Goal: Information Seeking & Learning: Learn about a topic

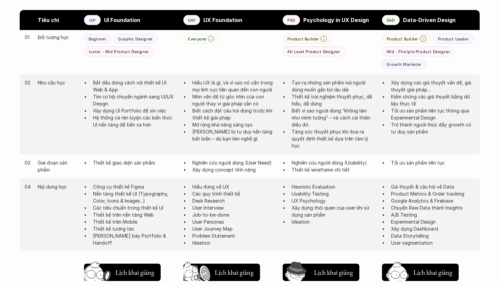
scroll to position [374, 0]
drag, startPoint x: 208, startPoint y: 80, endPoint x: 279, endPoint y: 86, distance: 71.6
click at [279, 86] on div "02 Nhu cầu học Bắt đầu đúng cách với thiết kế UI Web & App Tìm cơ hội chuyển ng…" at bounding box center [250, 113] width 460 height 80
click at [278, 86] on div "02 Nhu cầu học Bắt đầu đúng cách với thiết kế UI Web & App Tìm cơ hội chuyển ng…" at bounding box center [250, 113] width 460 height 80
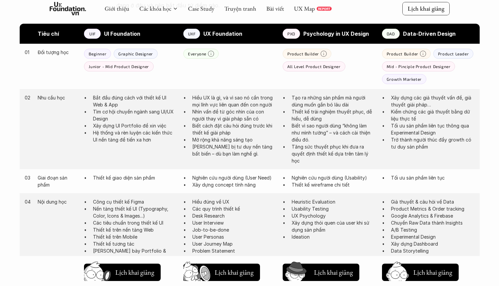
scroll to position [356, 0]
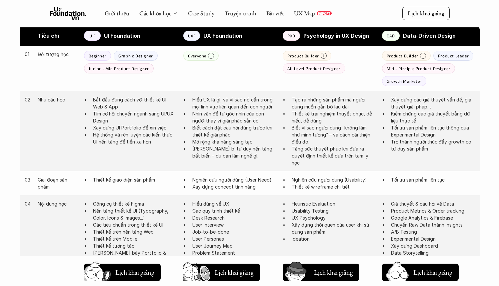
click at [222, 149] on p "Trang bị tư duy nền tảng bất biến – dù bạn làm nghề gì." at bounding box center [234, 152] width 84 height 14
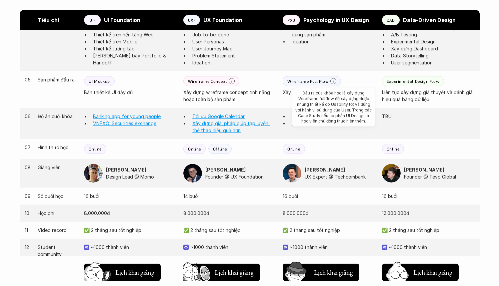
scroll to position [561, 0]
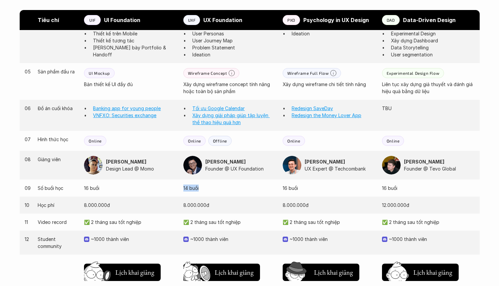
drag, startPoint x: 183, startPoint y: 189, endPoint x: 202, endPoint y: 188, distance: 18.4
click at [202, 188] on p "14 buổi" at bounding box center [229, 187] width 93 height 7
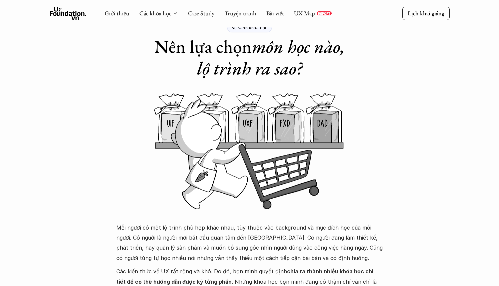
scroll to position [0, 0]
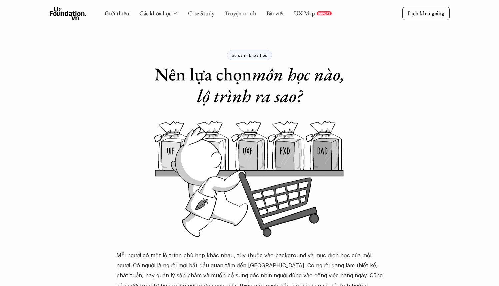
click at [241, 13] on link "Truyện tranh" at bounding box center [241, 13] width 32 height 8
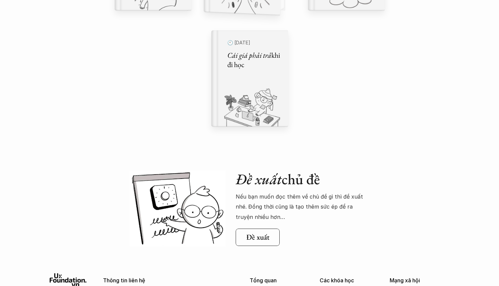
scroll to position [685, 0]
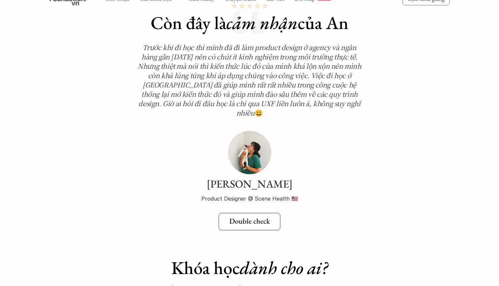
scroll to position [2251, 0]
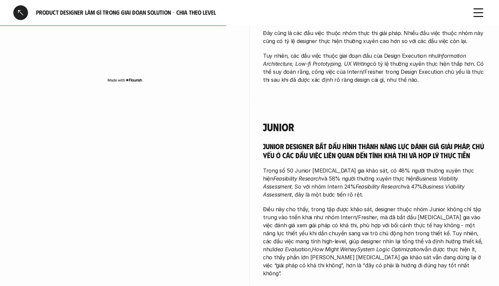
scroll to position [979, 0]
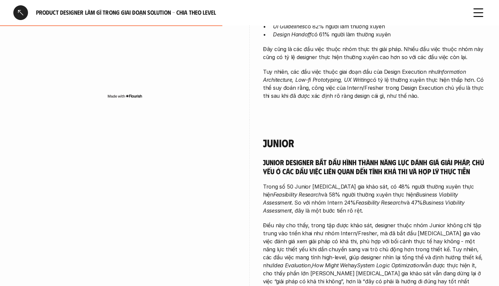
click at [321, 120] on div "Junior Junior designer bắt đầu hình thành năng lực đánh giá giải pháp, chủ yếu …" at bounding box center [374, 279] width 223 height 318
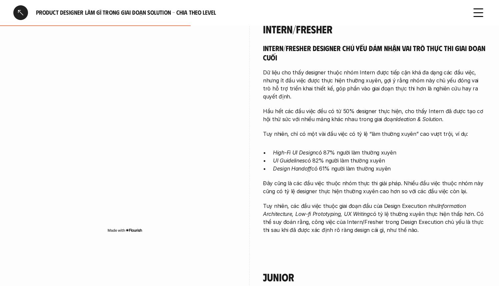
scroll to position [837, 0]
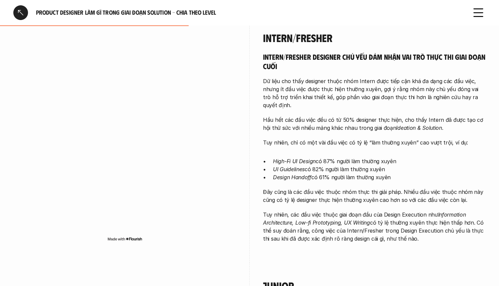
click at [292, 97] on p "Dữ liệu cho thấy designer thuộc nhóm Intern được tiếp cận khá đa dạng các đầu v…" at bounding box center [374, 93] width 223 height 32
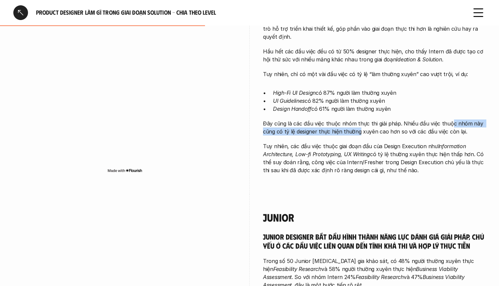
drag, startPoint x: 358, startPoint y: 123, endPoint x: 449, endPoint y: 119, distance: 90.8
click at [449, 119] on p "Đây cũng là các đầu việc thuộc nhóm thực thi giải pháp. Nhiều đầu việc thuộc nh…" at bounding box center [374, 127] width 223 height 16
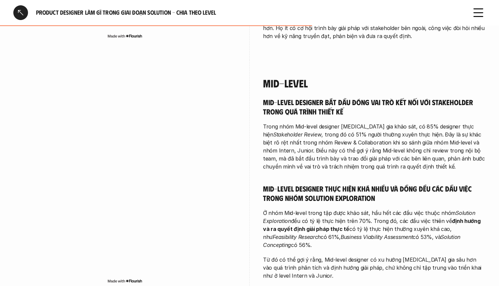
scroll to position [1354, 0]
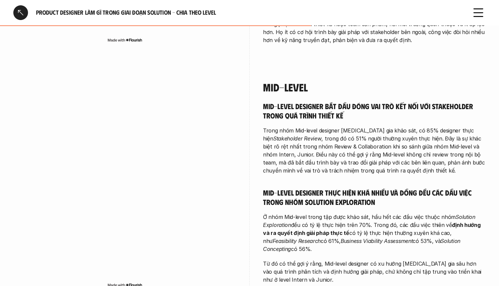
click at [319, 101] on div "Mid-level designer bắt đầu đóng vai trò kết nối với stakeholder trong quá trình…" at bounding box center [374, 192] width 223 height 182
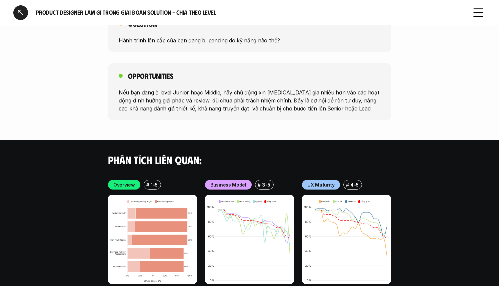
scroll to position [2016, 0]
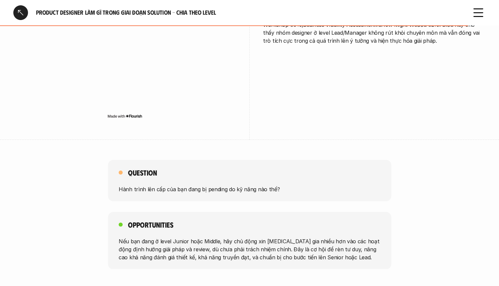
click at [20, 7] on div at bounding box center [20, 12] width 15 height 15
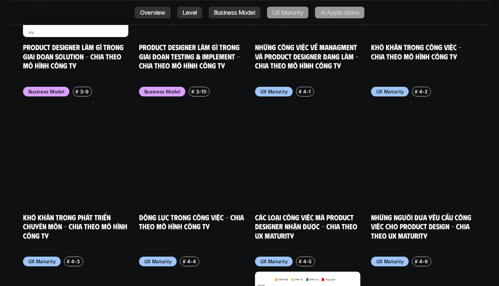
scroll to position [3487, 0]
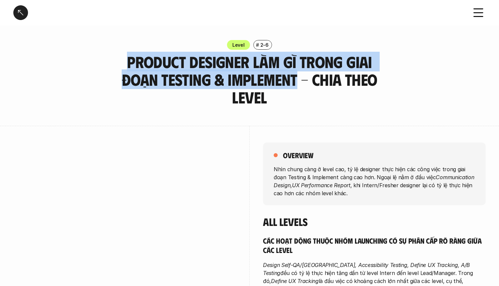
drag, startPoint x: 108, startPoint y: 59, endPoint x: 259, endPoint y: 76, distance: 151.7
click at [259, 76] on h3 "Product Designer làm gì trong giai đoạn Testing & Implement - Chia theo Level" at bounding box center [250, 79] width 284 height 53
copy h3 "Product Designer làm gì trong giai đoạn Testing & Implement"
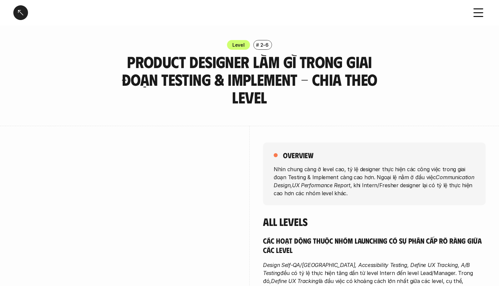
click at [331, 77] on h3 "Product Designer làm gì trong giai đoạn Testing & Implement - Chia theo Level" at bounding box center [250, 79] width 284 height 53
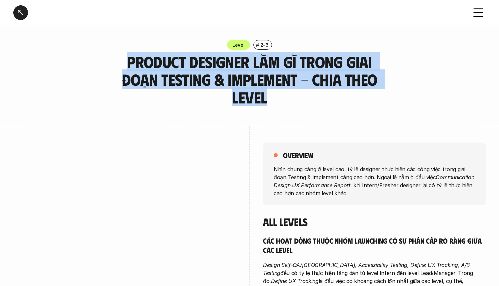
drag, startPoint x: 374, startPoint y: 83, endPoint x: 110, endPoint y: 69, distance: 264.3
click at [110, 69] on h3 "Product Designer làm gì trong giai đoạn Testing & Implement - Chia theo Level" at bounding box center [250, 79] width 284 height 53
copy h3 "Product Designer làm gì trong giai đoạn Testing & Implement - Chia theo Level"
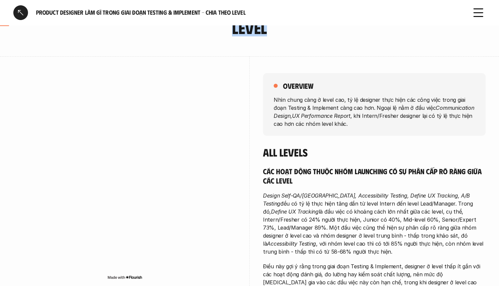
scroll to position [74, 0]
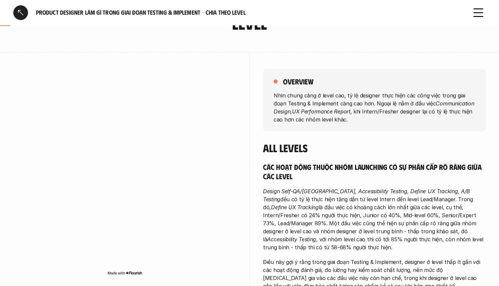
click at [303, 91] on p "Nhìn chung càng ở level cao, tỷ lệ designer thực hiện các công việc trong giai …" at bounding box center [375, 107] width 202 height 32
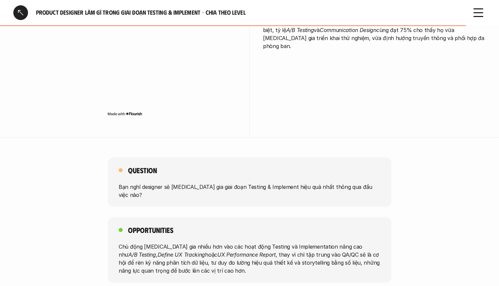
scroll to position [1569, 0]
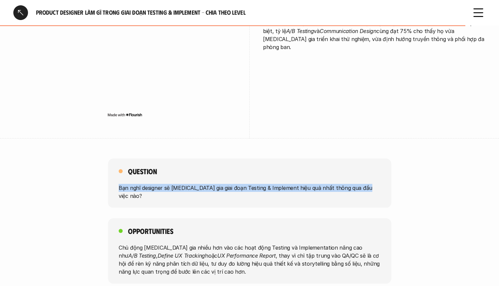
drag, startPoint x: 118, startPoint y: 138, endPoint x: 404, endPoint y: 136, distance: 286.2
click at [404, 158] on div "Question Bạn nghĩ designer sẽ tham gia giai đoạn Testing & Implement hiệu quả n…" at bounding box center [249, 182] width 499 height 49
copy p "Bạn nghĩ designer sẽ tham gia giai đoạn Testing & Implement hiệu quả nhất thông…"
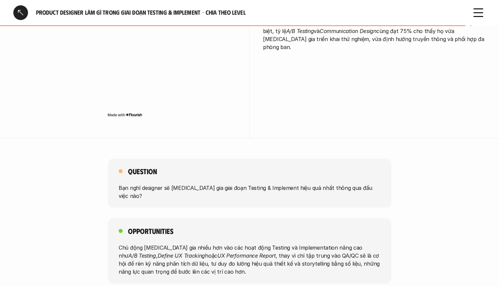
click at [131, 244] on p "Chủ động tham gia nhiều hơn vào các hoạt động Testing và Implementation nâng ca…" at bounding box center [250, 260] width 262 height 32
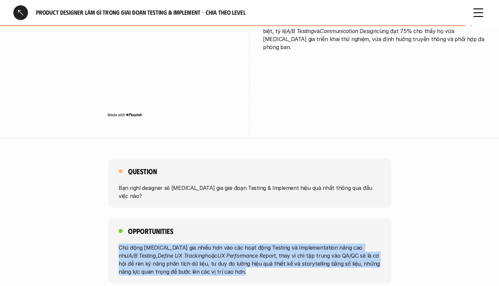
drag, startPoint x: 119, startPoint y: 191, endPoint x: 211, endPoint y: 219, distance: 96.4
click at [211, 219] on div "Opportunities Chủ động tham gia nhiều hơn vào các hoạt động Testing và Implemen…" at bounding box center [250, 250] width 284 height 65
copy p "Chủ động tham gia nhiều hơn vào các hoạt động Testing và Implementation nâng ca…"
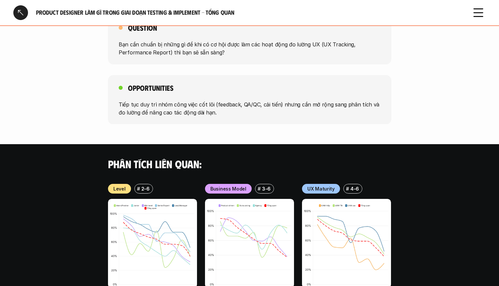
scroll to position [378, 0]
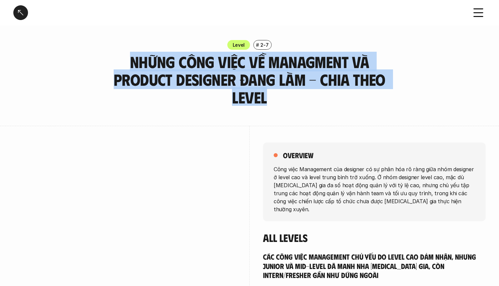
drag, startPoint x: 128, startPoint y: 57, endPoint x: 294, endPoint y: 92, distance: 168.7
click at [294, 92] on h3 "Những công việc về Managment và Product Designer đang làm - Chia theo Level" at bounding box center [250, 79] width 284 height 53
copy h3 "Những công việc về Managment và Product Designer đang làm - Chia theo Level"
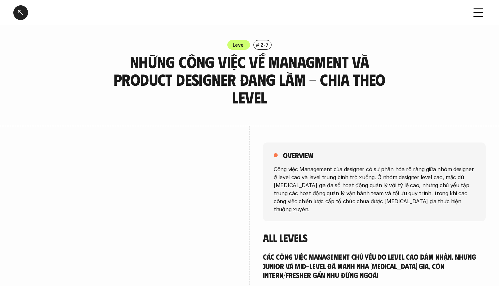
click at [344, 164] on div "overview Công việc Management của designer có sự phân hóa rõ ràng giữa nhóm des…" at bounding box center [374, 181] width 223 height 79
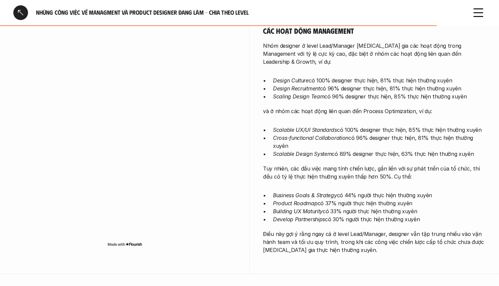
scroll to position [1186, 0]
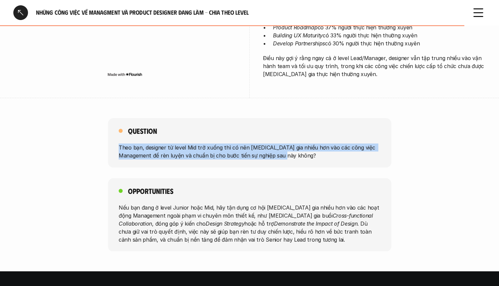
drag, startPoint x: 281, startPoint y: 127, endPoint x: 110, endPoint y: 116, distance: 171.5
click at [110, 118] on div "Question Theo bạn, designer từ level Mid trở xuống thì có nên [MEDICAL_DATA] gi…" at bounding box center [250, 142] width 284 height 49
copy p "Theo bạn, designer từ level Mid trở xuống thì có nên [MEDICAL_DATA] gia nhiều h…"
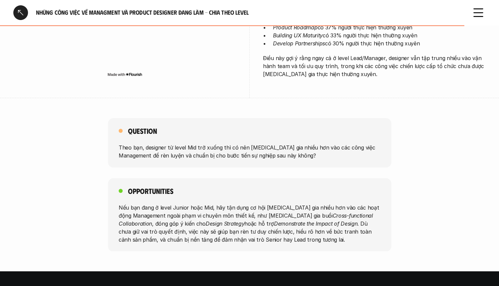
click at [207, 203] on p "Nếu bạn đang ở level Junior hoặc Mid, hãy tận dụng cơ hội [MEDICAL_DATA] gia nh…" at bounding box center [250, 223] width 262 height 40
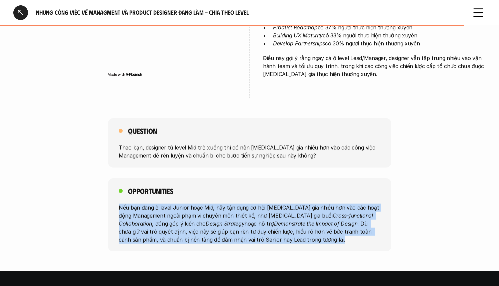
drag, startPoint x: 269, startPoint y: 209, endPoint x: 107, endPoint y: 176, distance: 164.9
click at [107, 178] on div "Opportunities Nếu bạn đang ở level Junior hoặc Mid, hãy tận dụng cơ hội [MEDICA…" at bounding box center [249, 214] width 499 height 73
copy p "Nếu bạn đang ở level Junior hoặc Mid, hãy tận dụng cơ hội [MEDICAL_DATA] gia nh…"
click at [206, 220] on em "Design Strategy" at bounding box center [225, 223] width 39 height 7
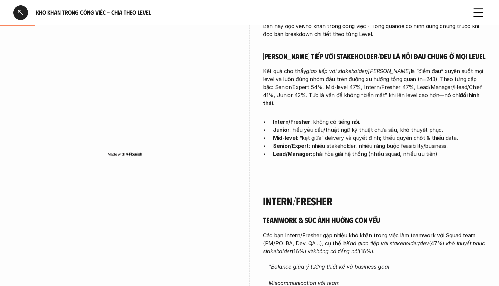
scroll to position [221, 0]
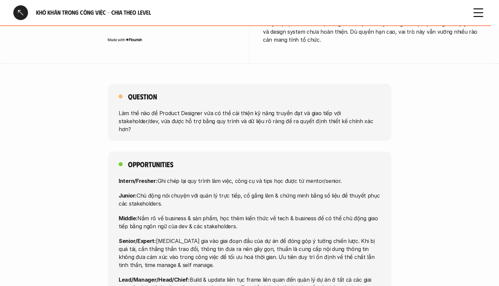
scroll to position [2589, 0]
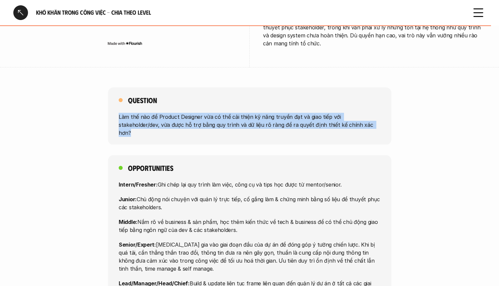
drag, startPoint x: 336, startPoint y: 81, endPoint x: 118, endPoint y: 72, distance: 218.7
click at [118, 87] on div "Question Làm thế nào để Product Designer vừa có thể cải thiện kỹ năng truyền đạ…" at bounding box center [250, 115] width 284 height 57
copy p "Làm thế nào để Product Designer vừa có thể cải thiện kỹ năng truyền đạt và giao…"
drag, startPoint x: 119, startPoint y: 131, endPoint x: 363, endPoint y: 245, distance: 269.2
click at [363, 245] on div "Opportunities Intern/Fresher: Ghi chép lại quy trình làm việc, công cụ và tips …" at bounding box center [250, 233] width 284 height 156
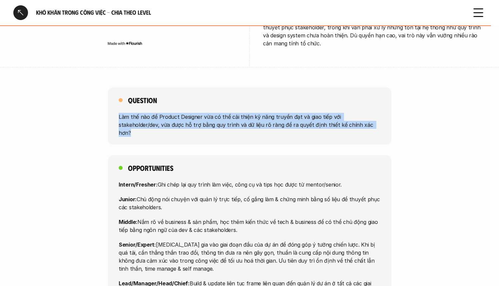
copy div "Intern/Fresher: Ghi chép lại quy trình làm việc, công cụ và tips học được từ me…"
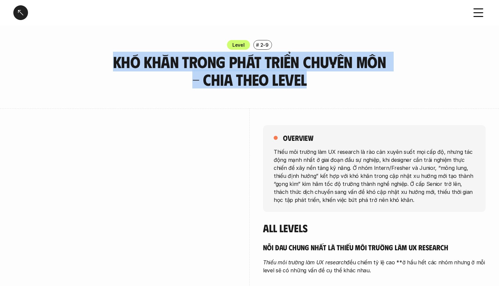
drag, startPoint x: 112, startPoint y: 60, endPoint x: 317, endPoint y: 85, distance: 206.3
click at [317, 85] on h3 "Khó khăn trong phát triển chuyên môn - Chia theo level" at bounding box center [250, 70] width 284 height 35
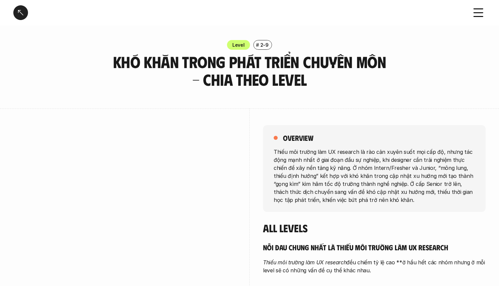
click at [374, 163] on p "Thiếu môi trường làm UX research là rào cản xuyên suốt mọi cấp độ, nhưng tác độ…" at bounding box center [375, 175] width 202 height 56
